Goal: Information Seeking & Learning: Learn about a topic

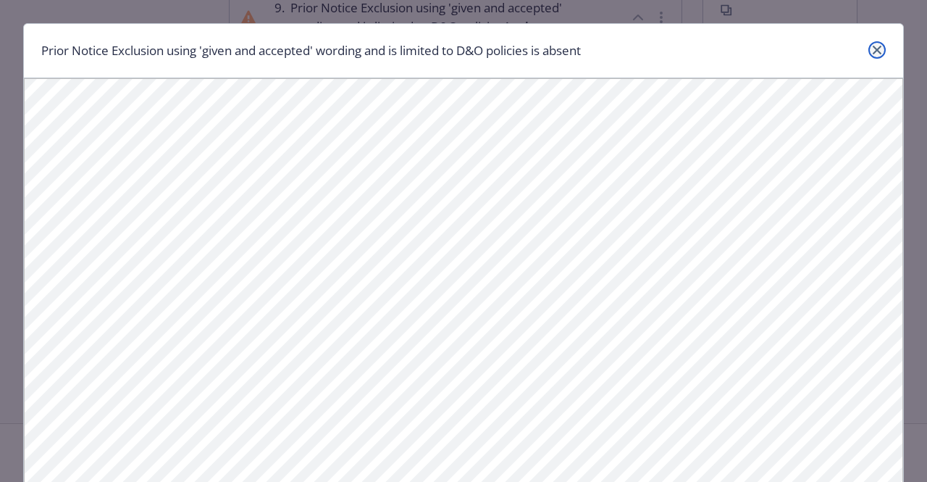
click at [873, 53] on icon "close" at bounding box center [877, 50] width 9 height 9
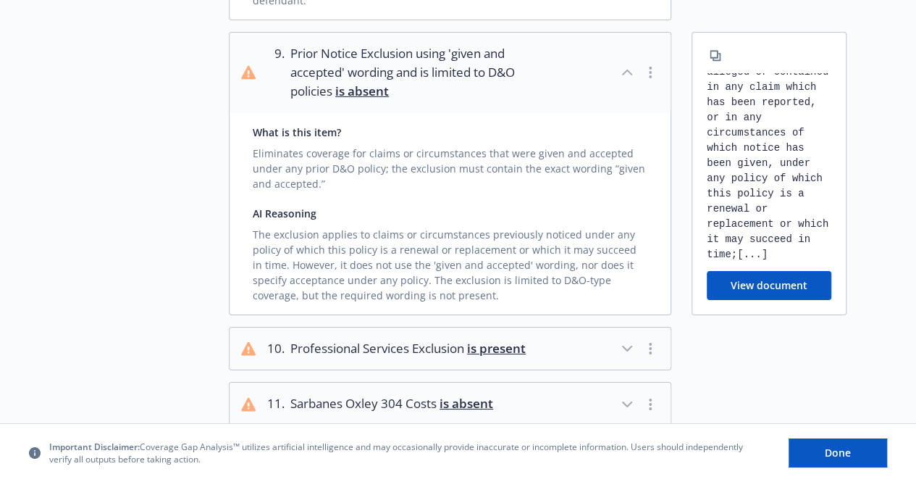
click at [633, 340] on icon "button" at bounding box center [627, 348] width 17 height 17
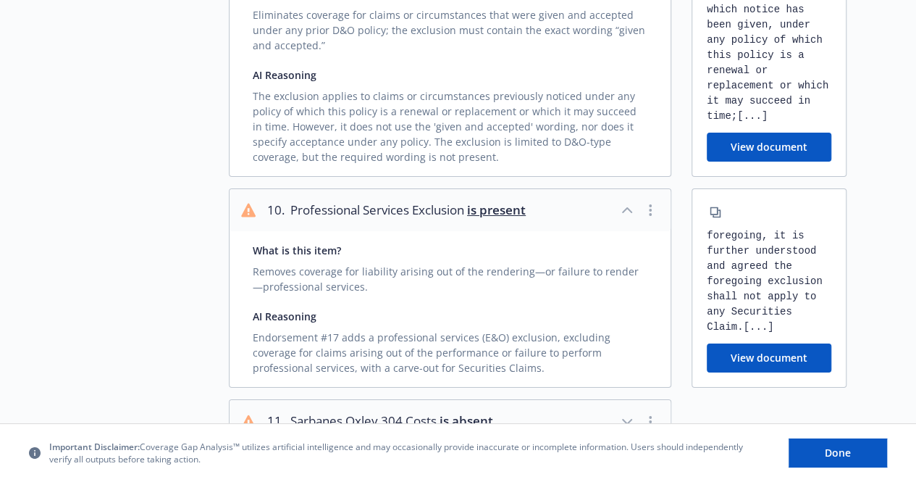
scroll to position [2550, 0]
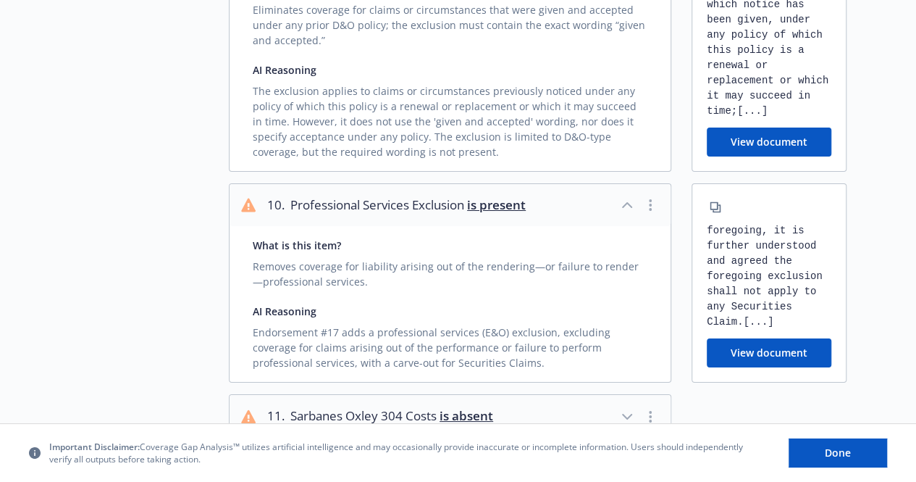
click at [628, 408] on icon "button" at bounding box center [627, 416] width 17 height 17
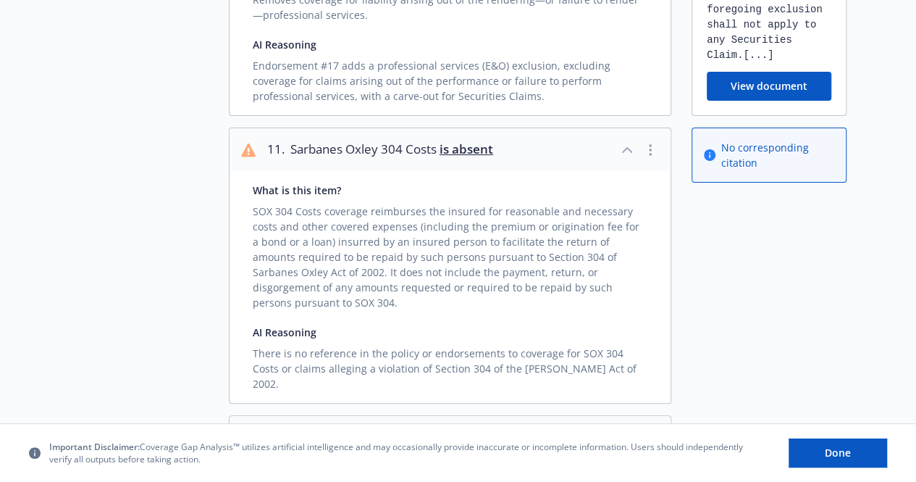
scroll to position [2822, 0]
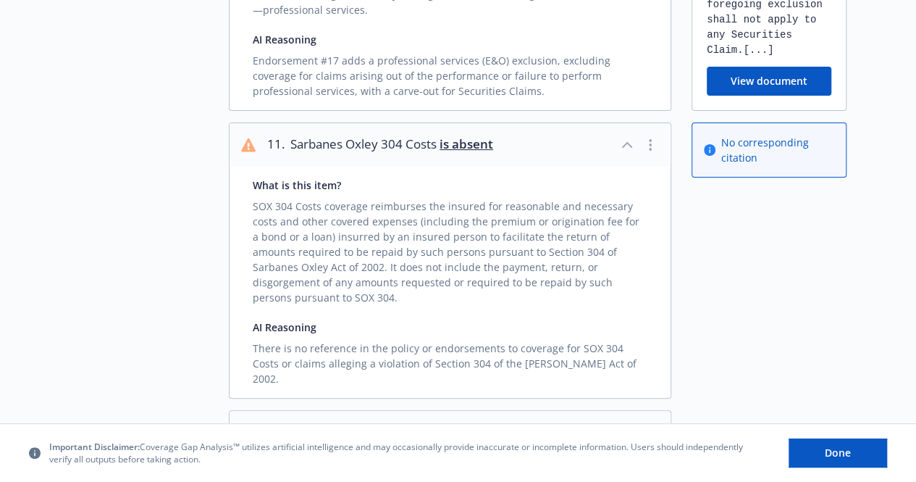
click at [632, 481] on icon "button" at bounding box center [627, 487] width 9 height 4
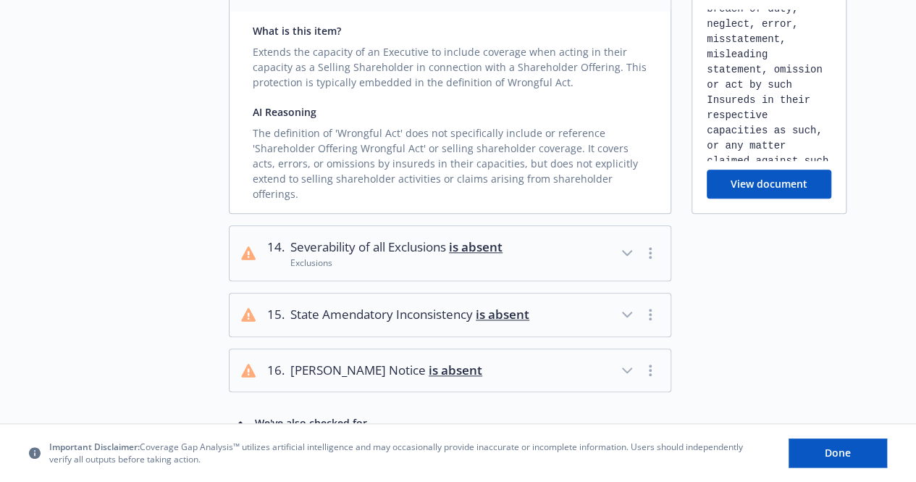
scroll to position [3243, 0]
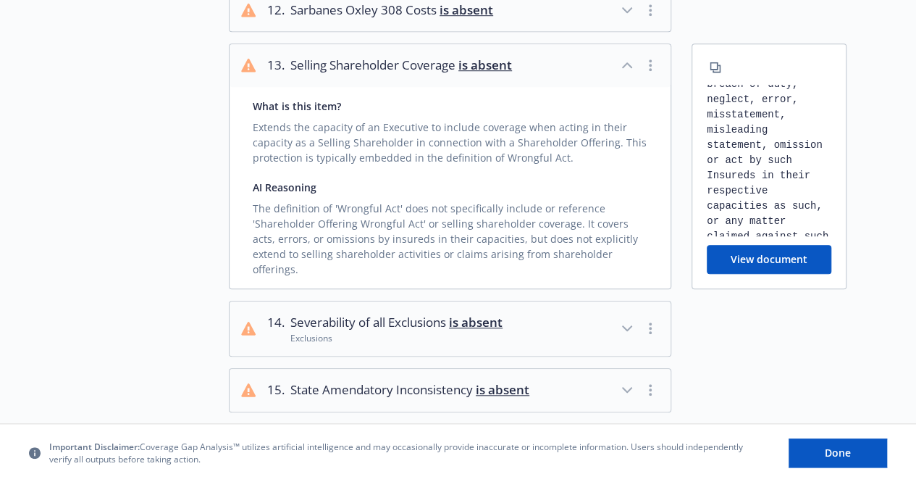
click at [629, 319] on icon "button" at bounding box center [627, 327] width 17 height 17
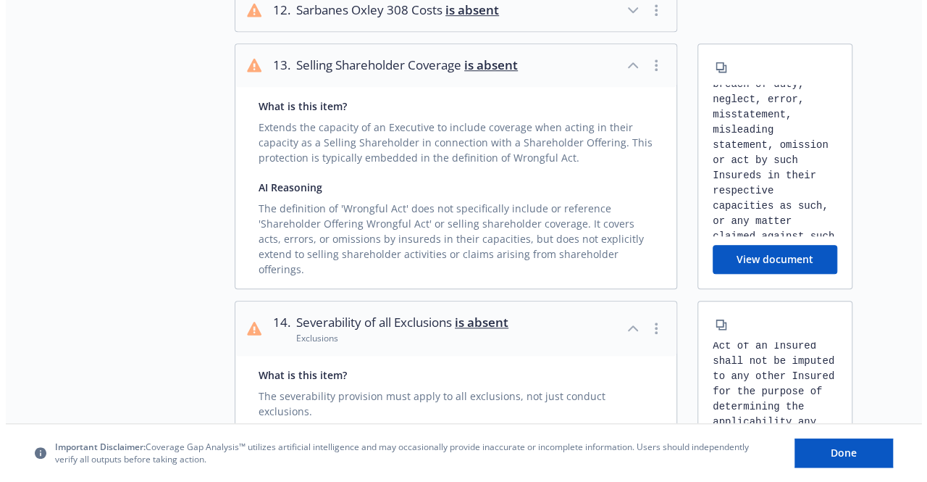
scroll to position [49, 0]
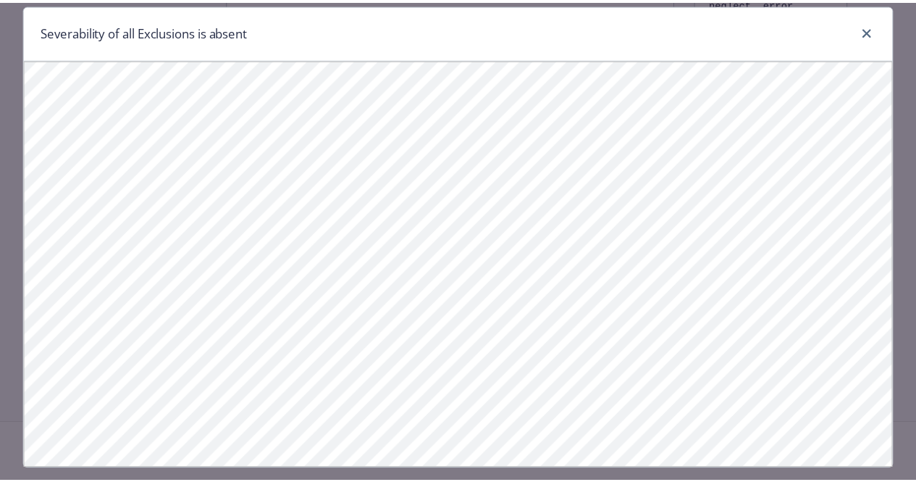
scroll to position [20, 0]
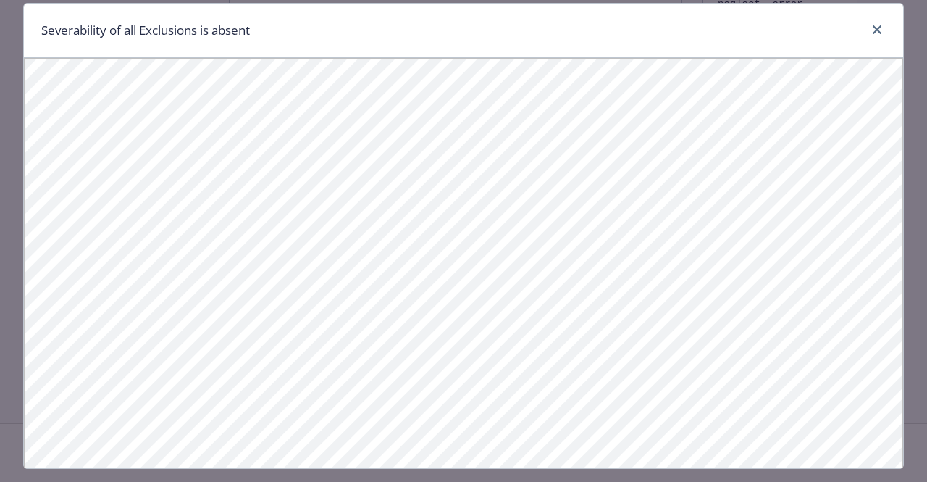
click at [898, 459] on div "Severability of all Exclusions is absent" at bounding box center [463, 241] width 927 height 482
click at [873, 27] on icon "close" at bounding box center [877, 29] width 9 height 9
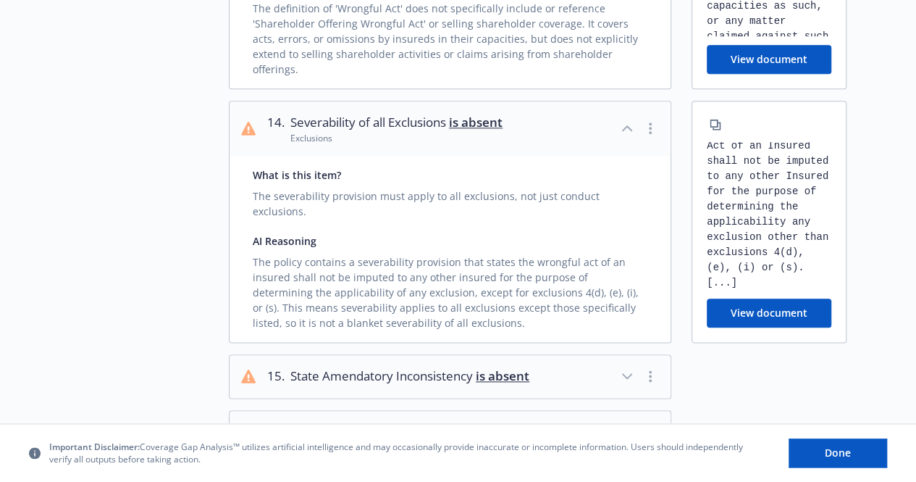
scroll to position [3464, 0]
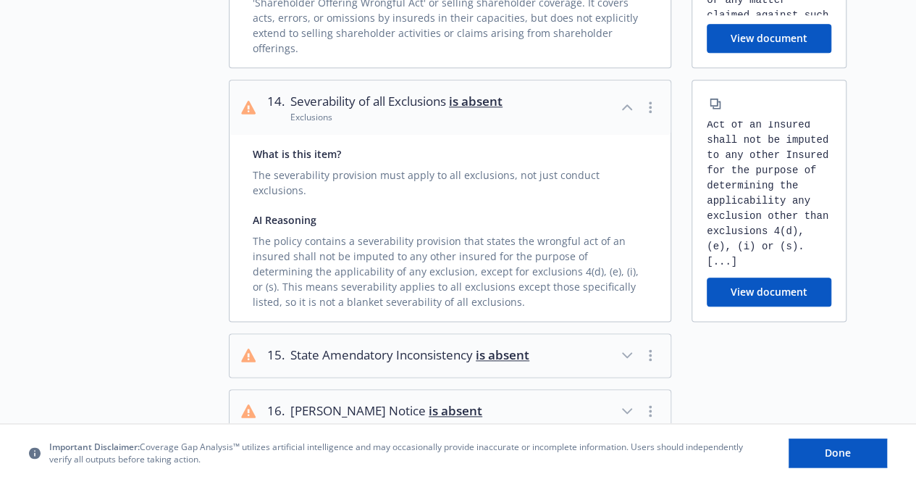
click at [634, 346] on icon "button" at bounding box center [627, 354] width 17 height 17
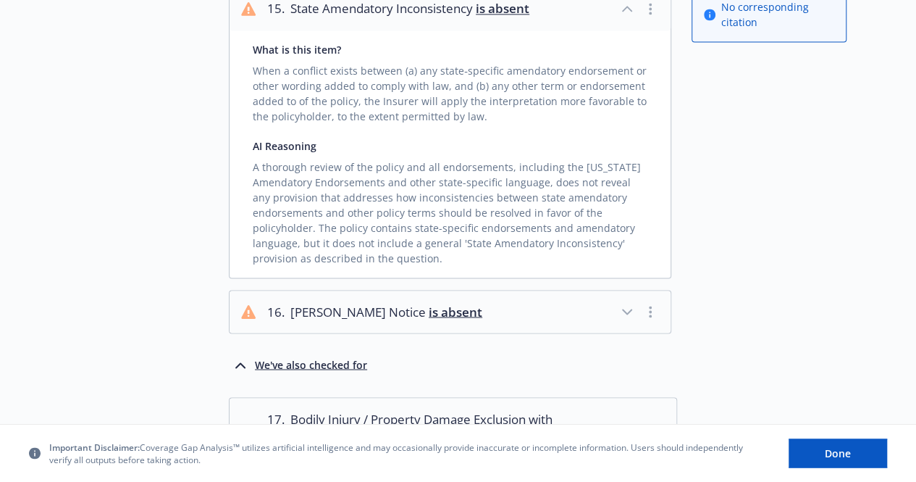
scroll to position [3822, 0]
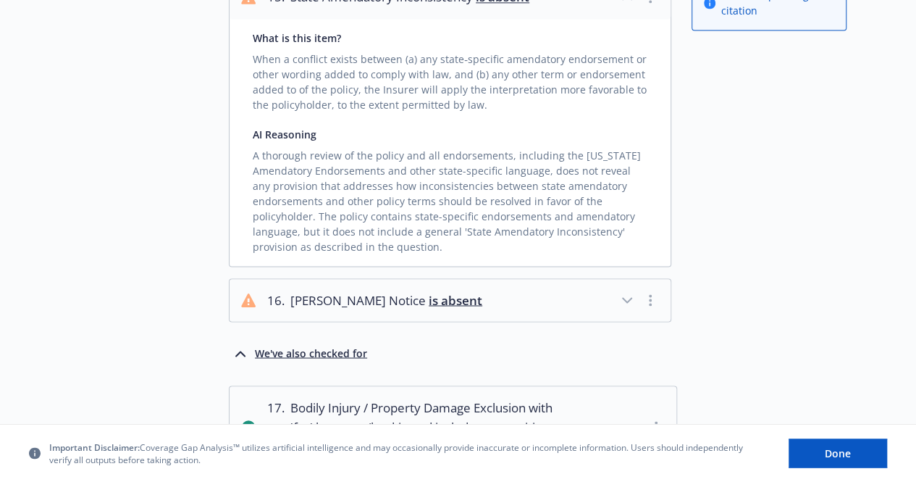
click at [623, 291] on icon "button" at bounding box center [627, 299] width 17 height 17
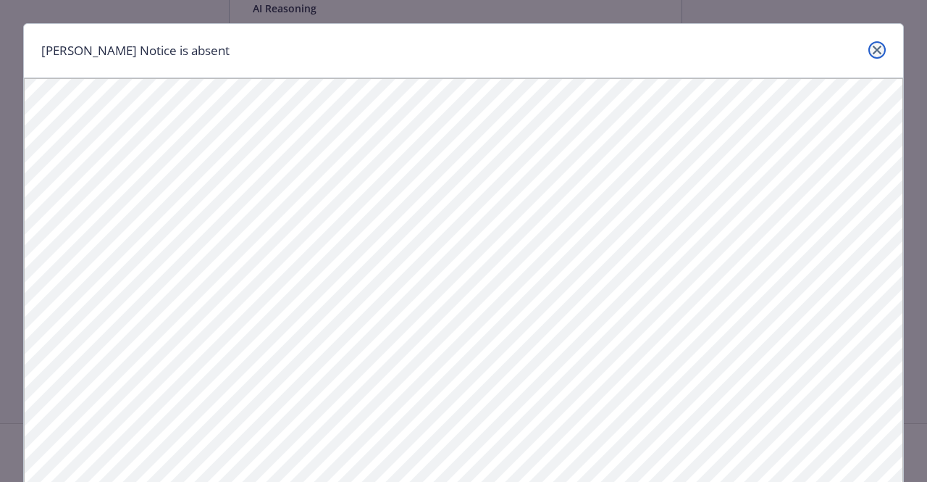
click at [873, 49] on icon "close" at bounding box center [877, 50] width 9 height 9
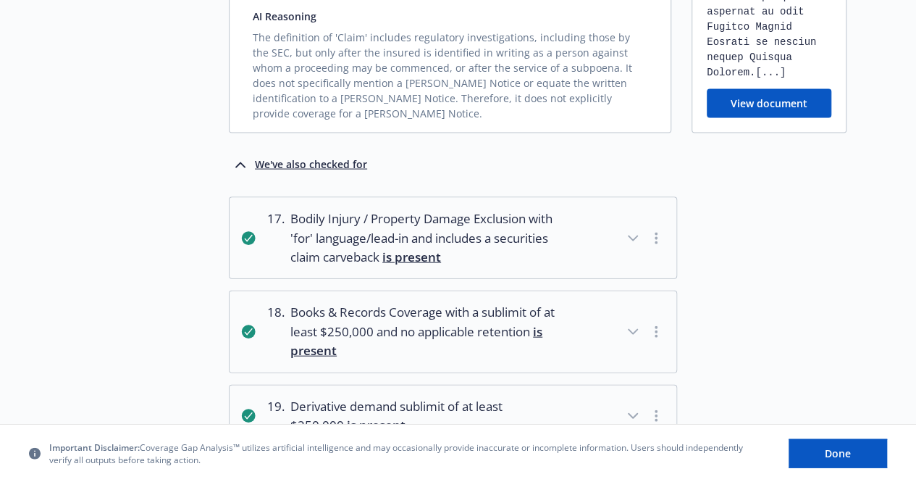
scroll to position [4233, 0]
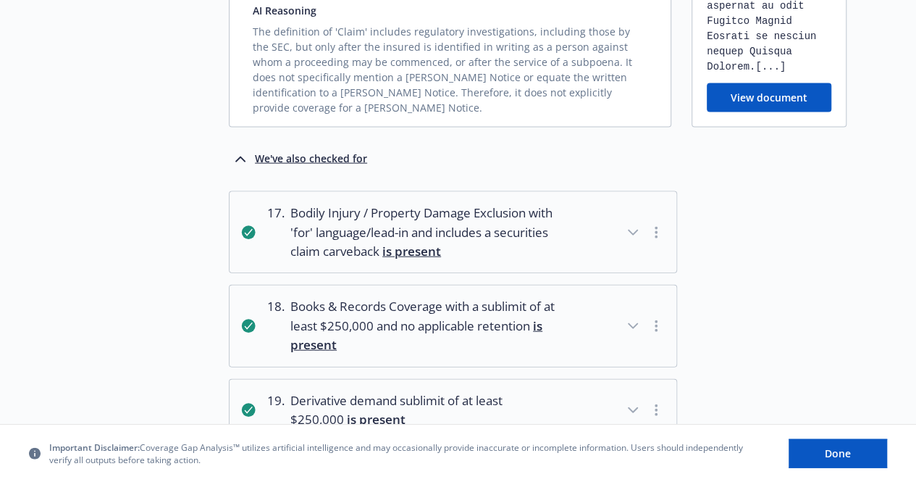
click at [636, 317] on icon "button" at bounding box center [632, 325] width 17 height 17
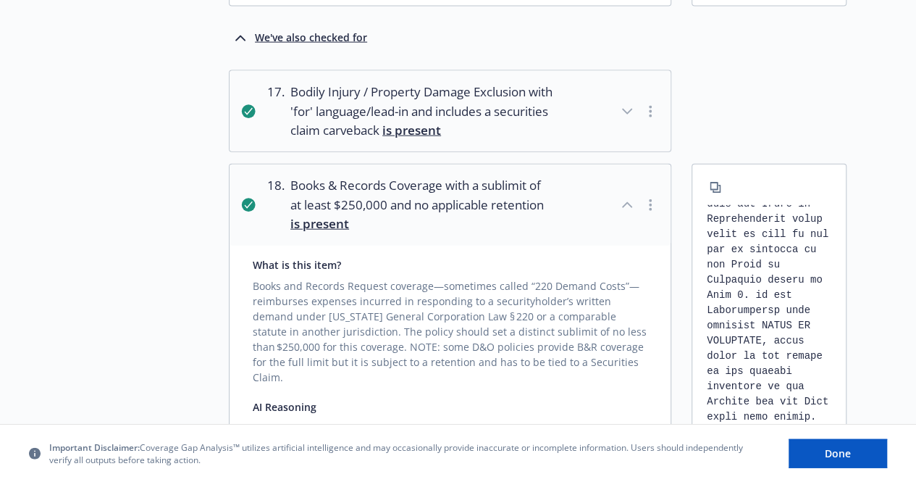
scroll to position [1088, 0]
click at [773, 449] on button "View document" at bounding box center [769, 463] width 125 height 29
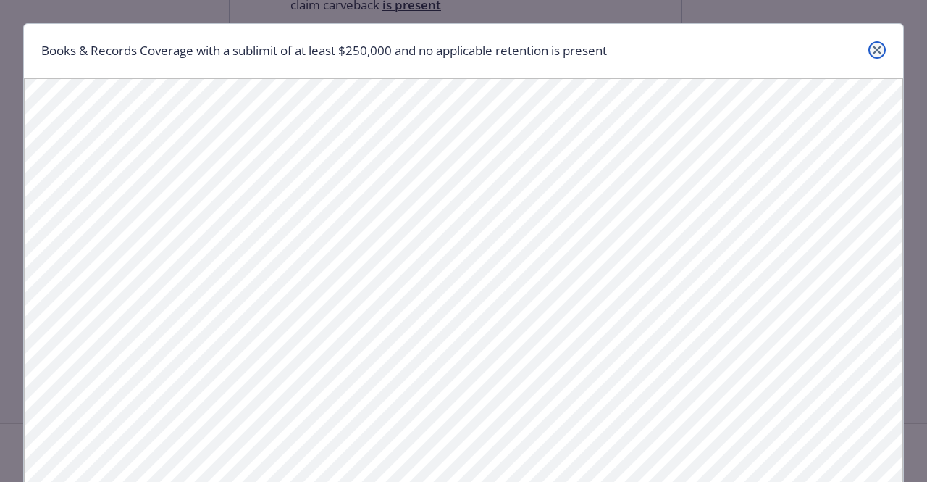
click at [869, 55] on link "close" at bounding box center [877, 49] width 17 height 17
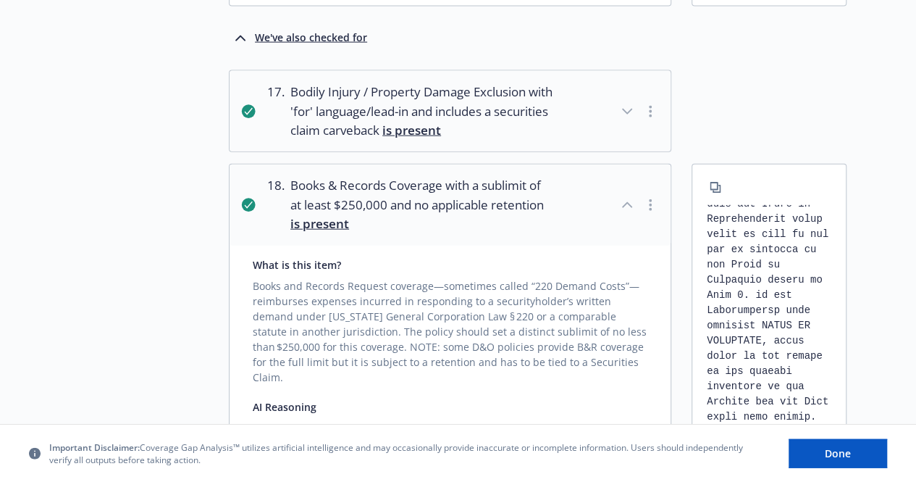
click at [656, 196] on button "button" at bounding box center [650, 204] width 17 height 17
click at [779, 205] on div "[...] [...]" at bounding box center [769, 322] width 125 height 235
click at [746, 449] on button "View document" at bounding box center [769, 463] width 125 height 29
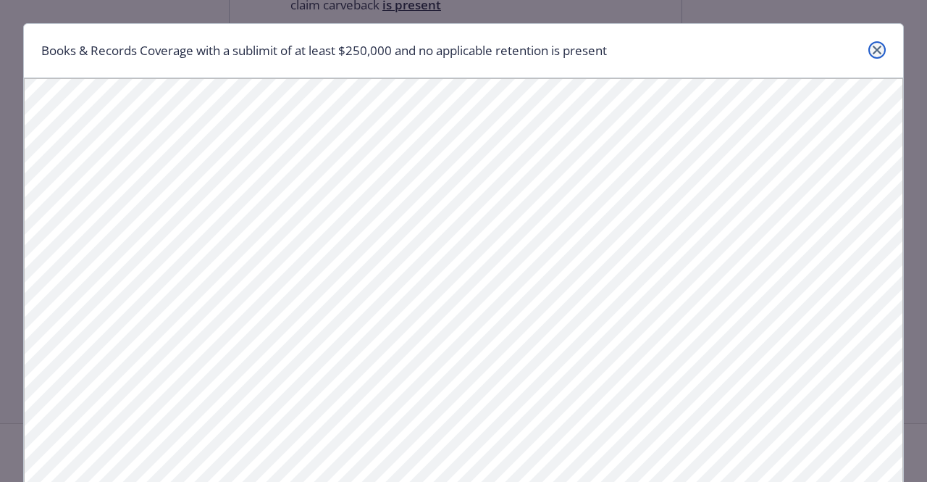
click at [876, 46] on icon "close" at bounding box center [877, 50] width 9 height 9
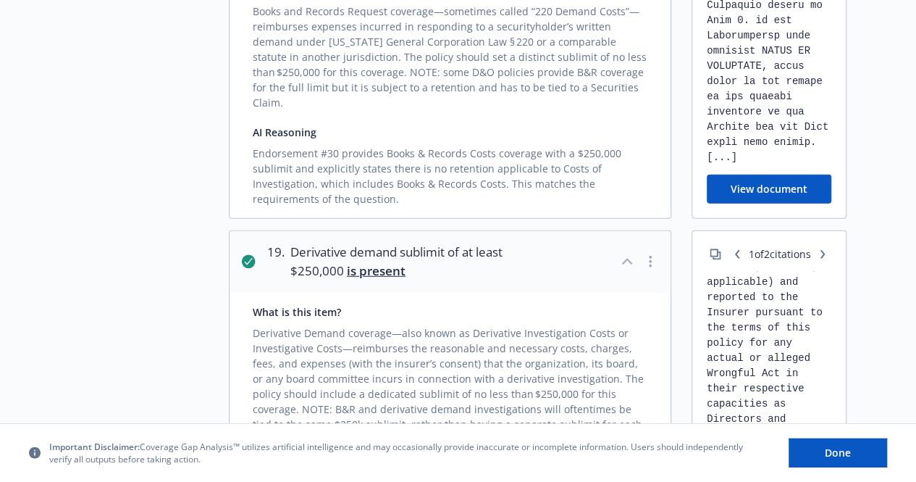
scroll to position [436, 0]
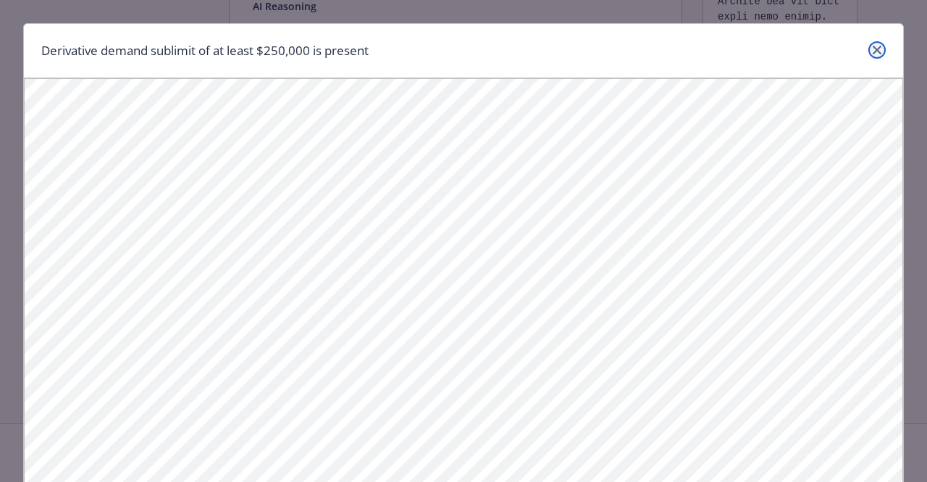
click at [871, 55] on link "close" at bounding box center [877, 49] width 17 height 17
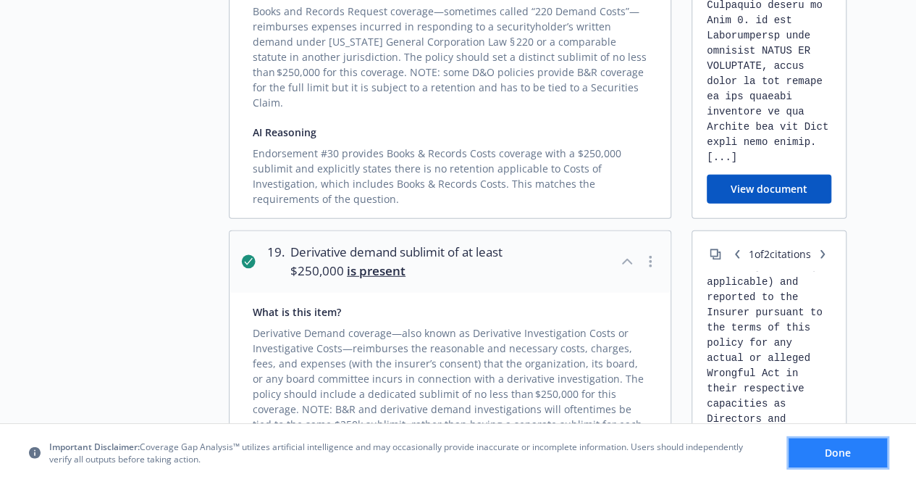
click at [843, 459] on span "Done" at bounding box center [838, 453] width 26 height 14
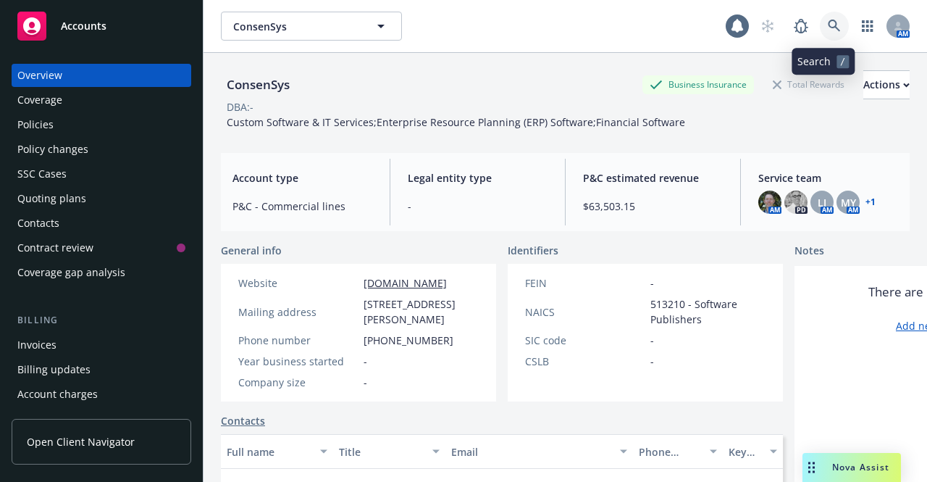
click at [820, 25] on link at bounding box center [834, 26] width 29 height 29
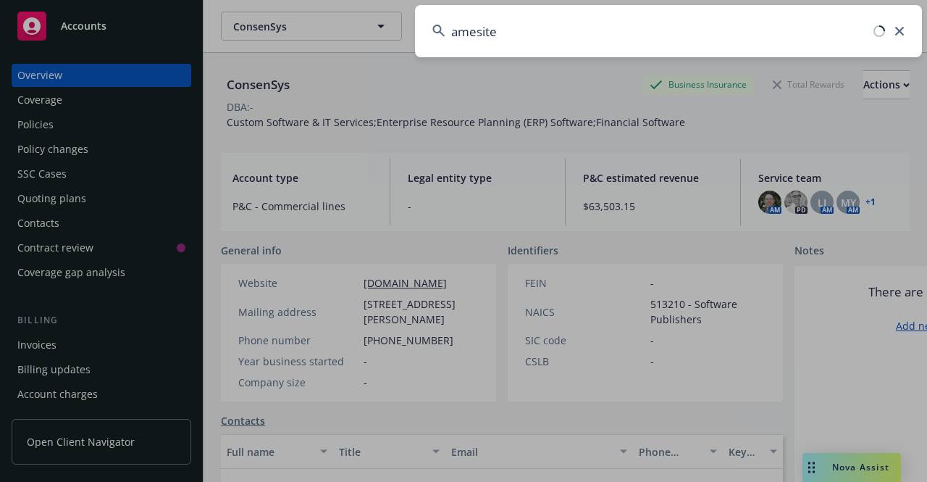
type input "amesite"
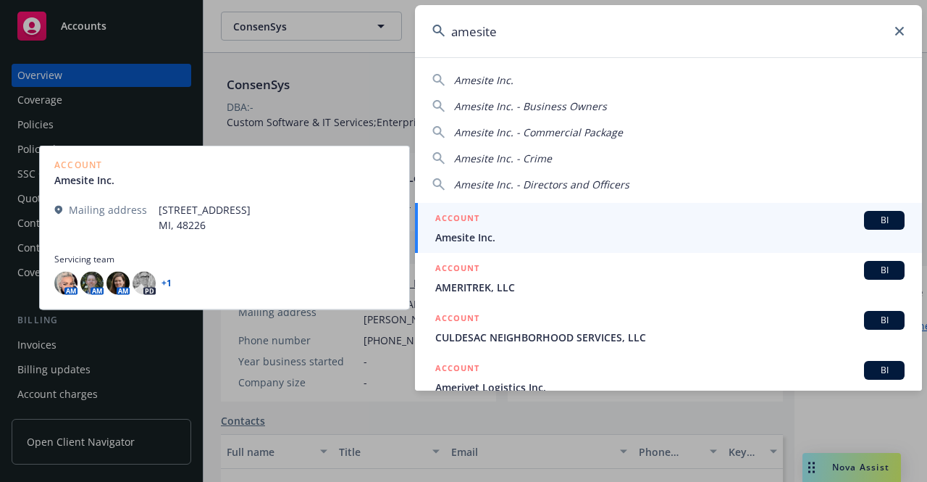
click at [590, 237] on span "Amesite Inc." at bounding box center [669, 237] width 469 height 15
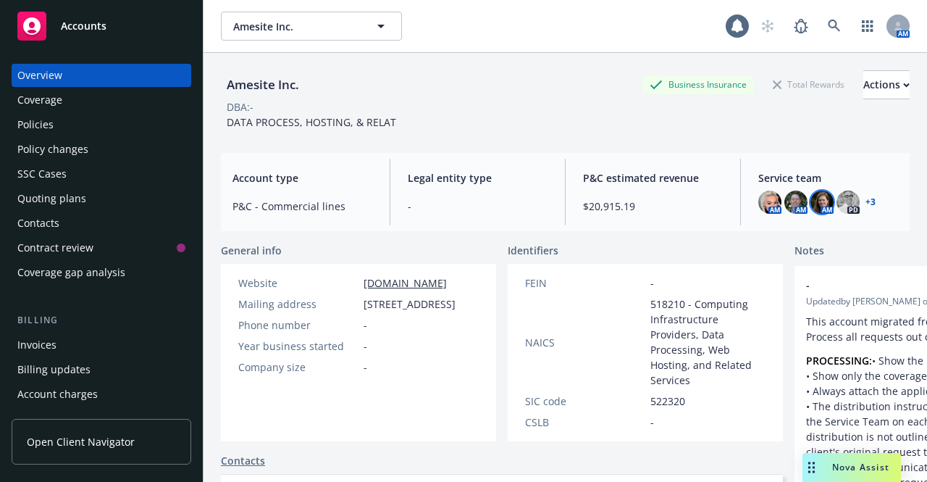
click at [813, 211] on img at bounding box center [822, 202] width 23 height 23
